Goal: Task Accomplishment & Management: Manage account settings

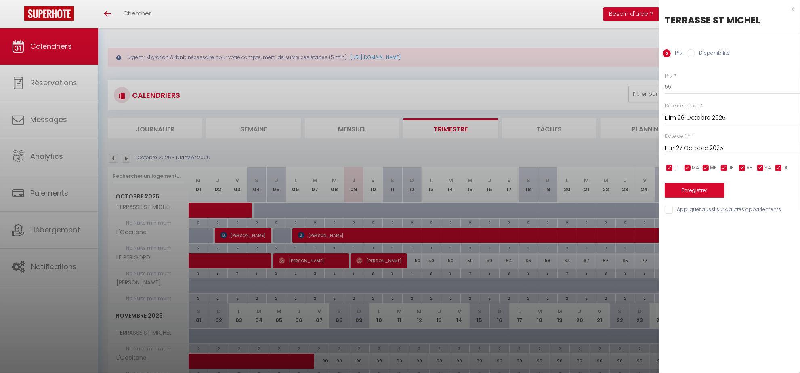
click at [699, 51] on label "Disponibilité" at bounding box center [712, 53] width 35 height 9
click at [695, 51] on input "Disponibilité" at bounding box center [691, 53] width 8 height 8
radio input "true"
radio input "false"
click at [687, 89] on select "Disponible Indisponible" at bounding box center [732, 87] width 135 height 15
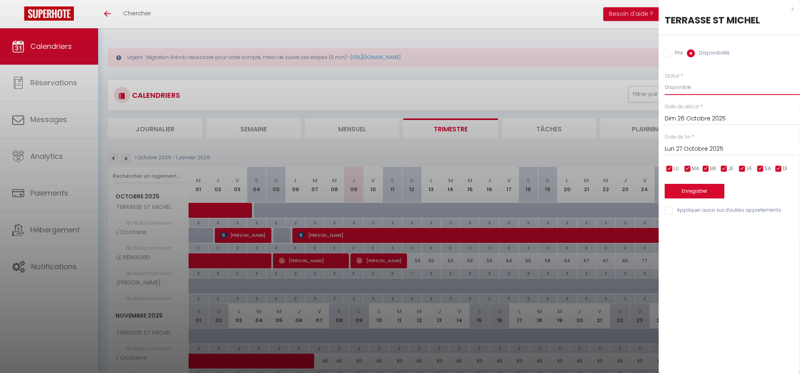
select select "0"
click at [665, 80] on select "Disponible Indisponible" at bounding box center [732, 87] width 135 height 15
click at [694, 193] on button "Enregistrer" at bounding box center [695, 191] width 60 height 15
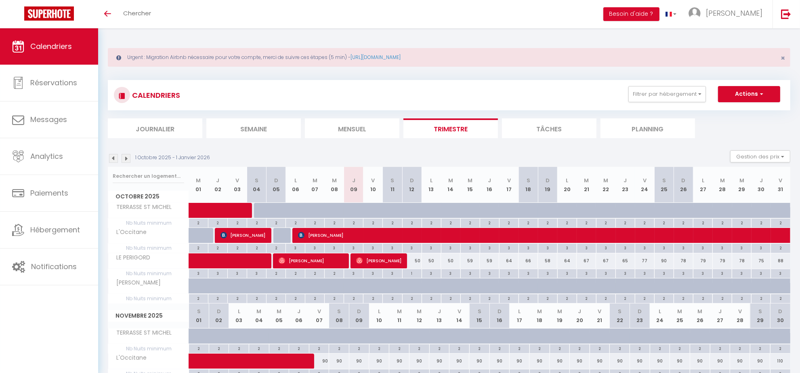
click at [112, 157] on img at bounding box center [113, 158] width 9 height 9
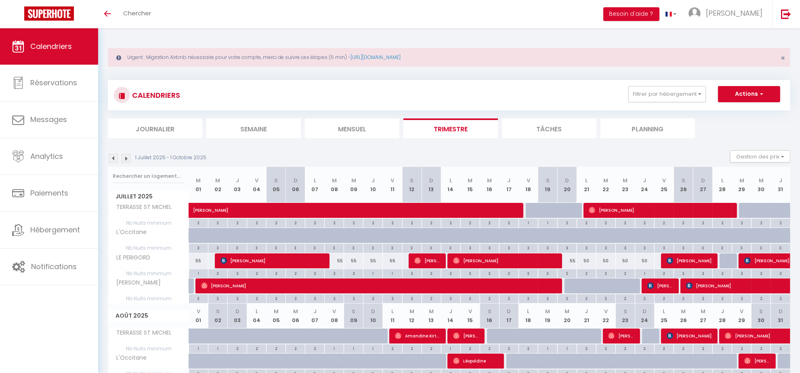
scroll to position [50, 0]
